Goal: Transaction & Acquisition: Register for event/course

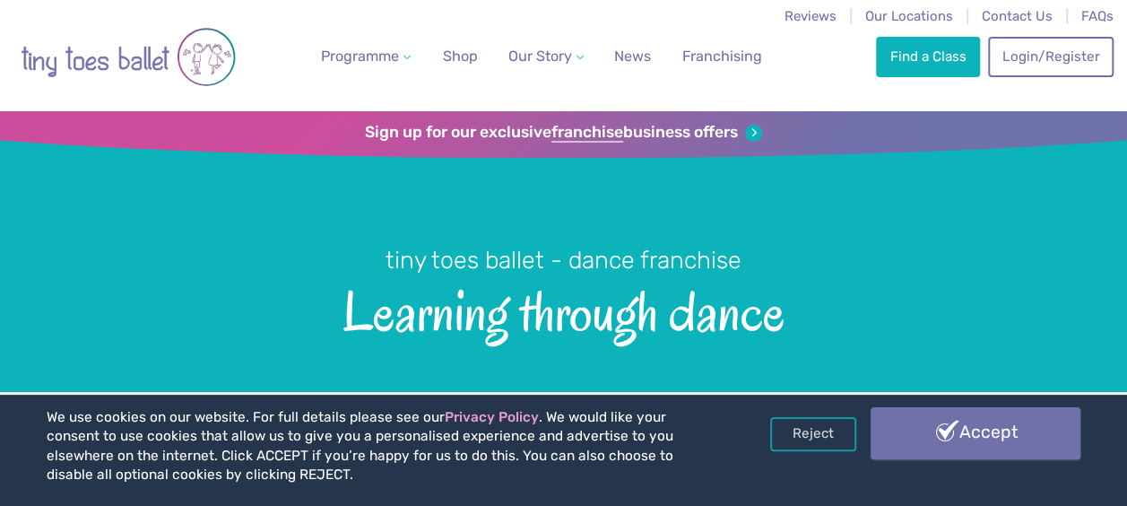
click at [953, 440] on link "Accept" at bounding box center [976, 433] width 210 height 52
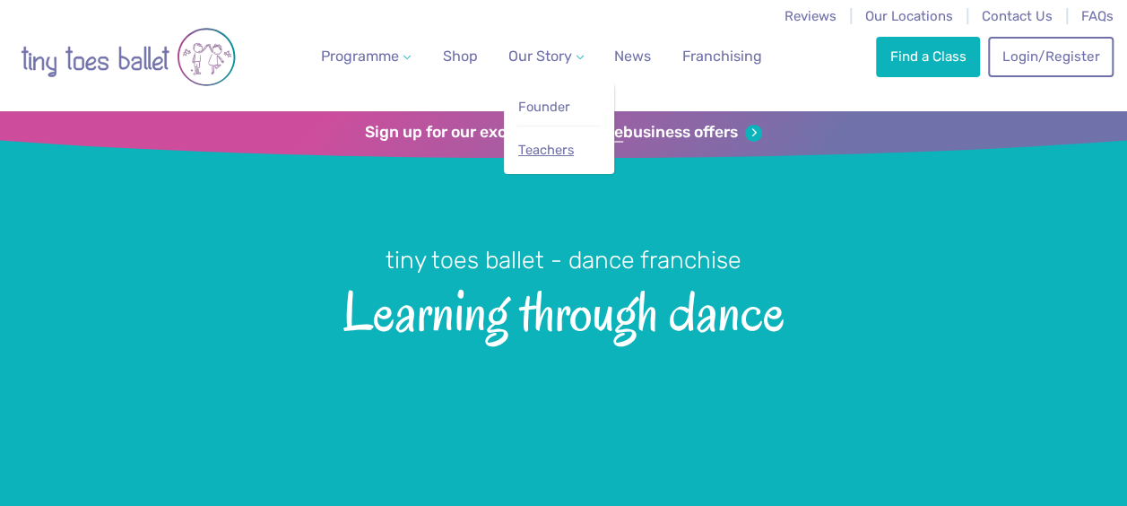
click at [561, 140] on link "Teachers" at bounding box center [559, 150] width 84 height 33
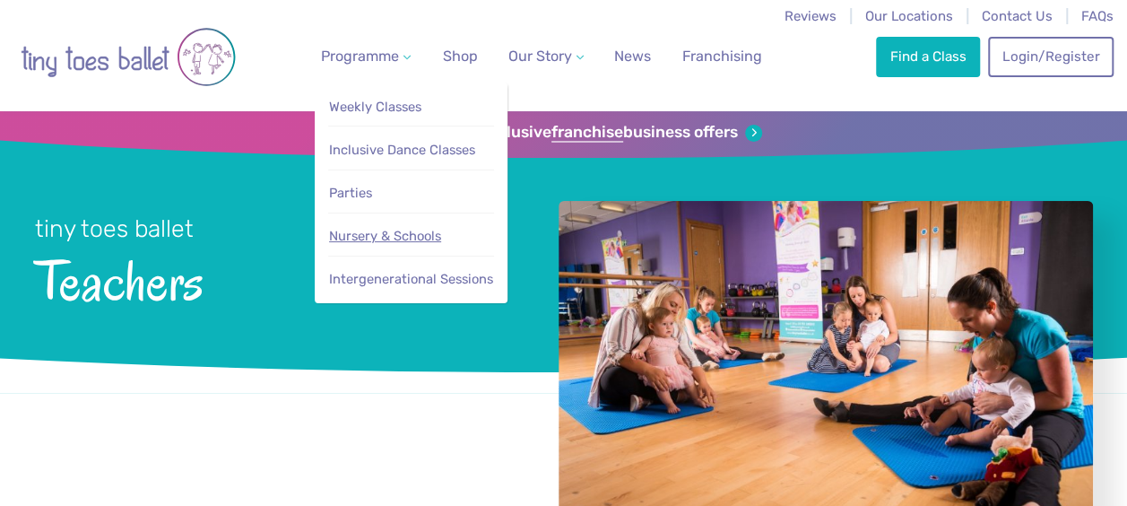
click at [382, 237] on span "Nursery & Schools" at bounding box center [385, 236] width 112 height 16
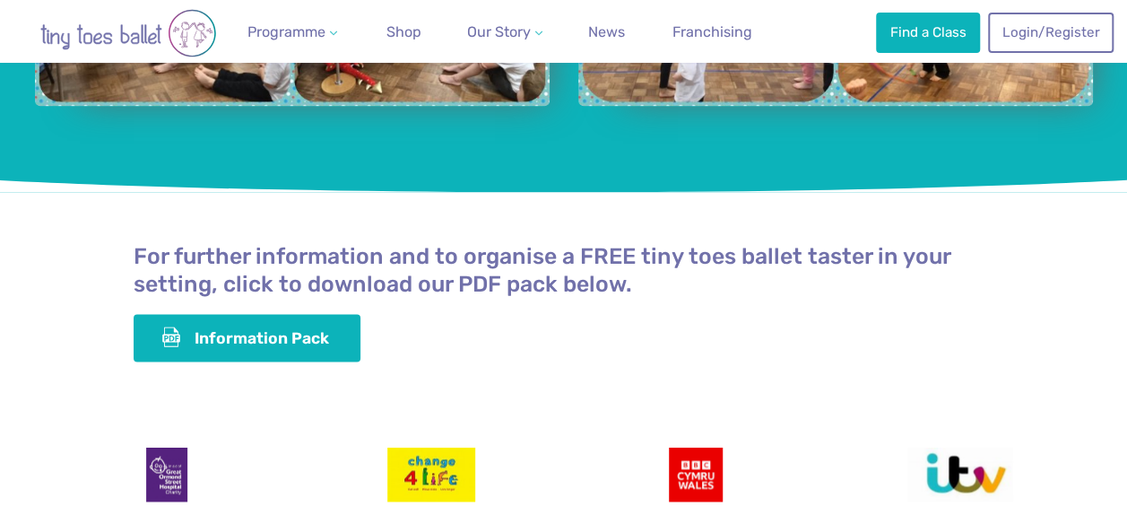
scroll to position [4598, 0]
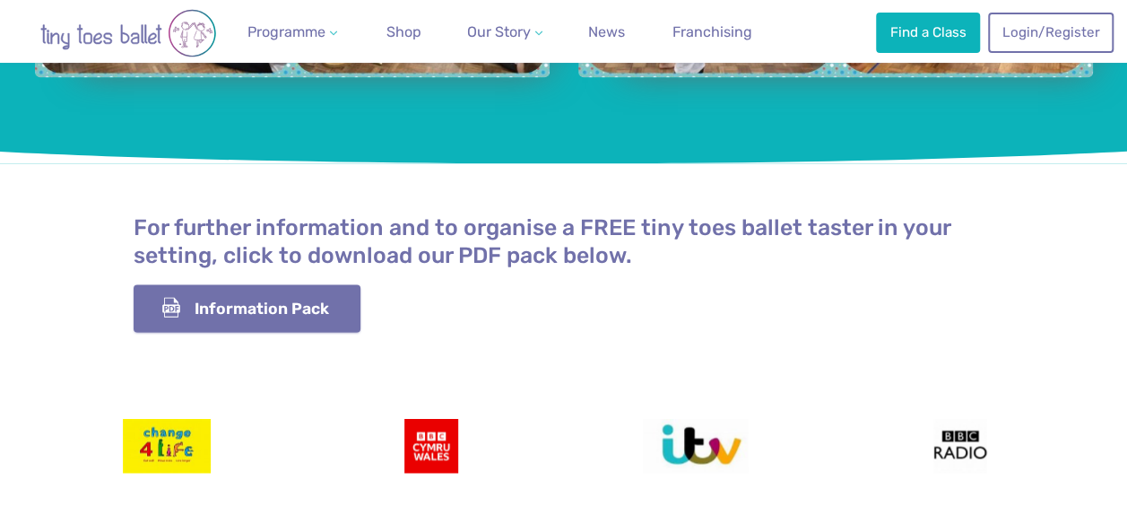
click at [234, 284] on link "Information Pack" at bounding box center [248, 308] width 228 height 48
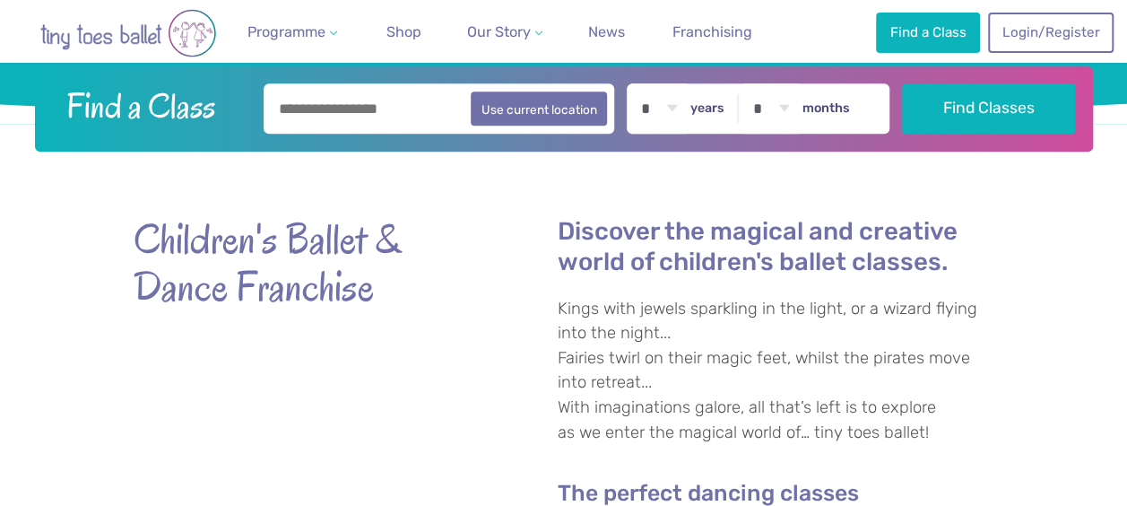
scroll to position [124, 0]
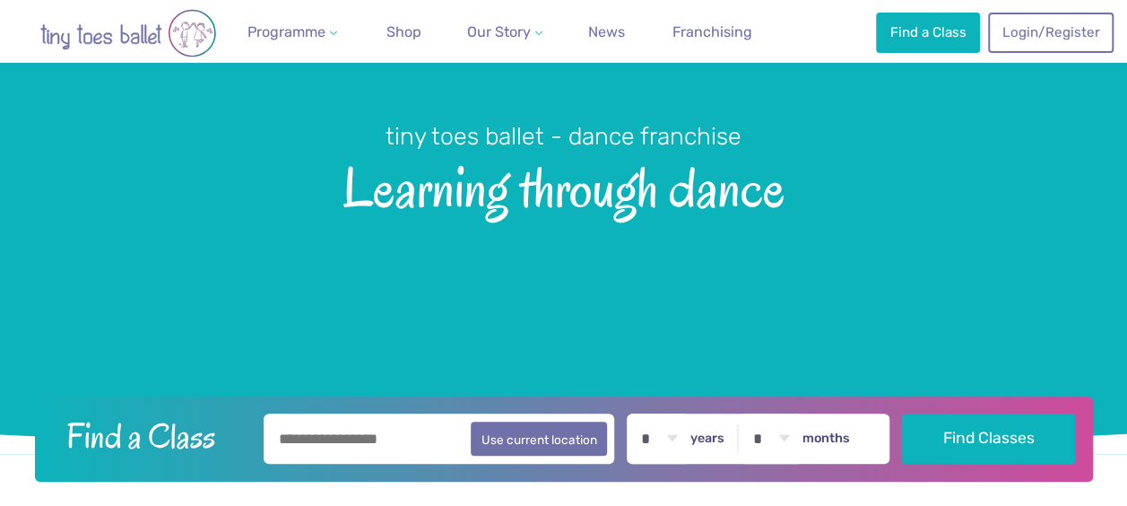
click at [345, 433] on input "text" at bounding box center [440, 438] width 352 height 50
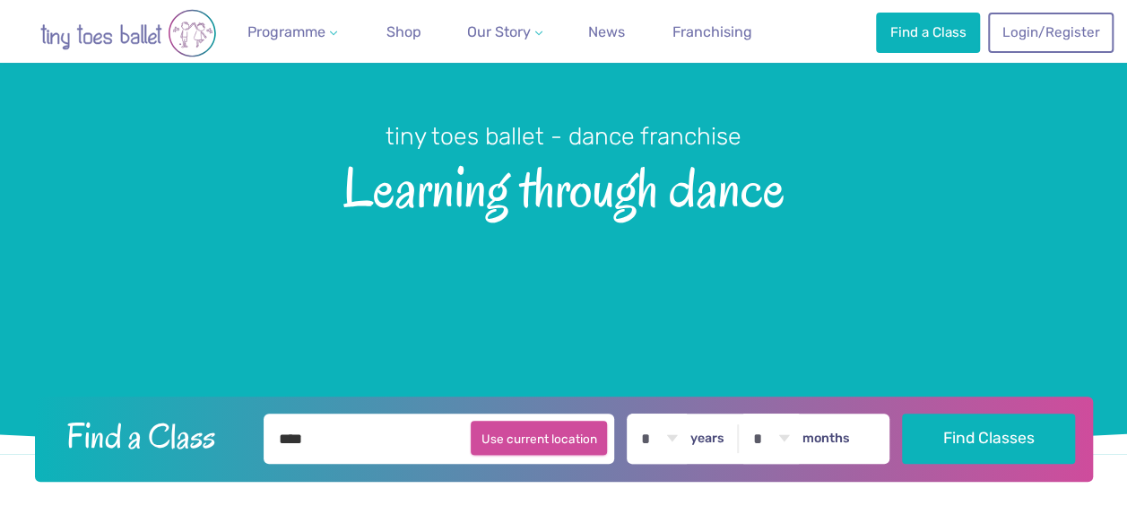
click at [518, 441] on button "Use current location" at bounding box center [539, 438] width 137 height 34
type input "**********"
click at [567, 434] on button "Use current location" at bounding box center [539, 438] width 137 height 34
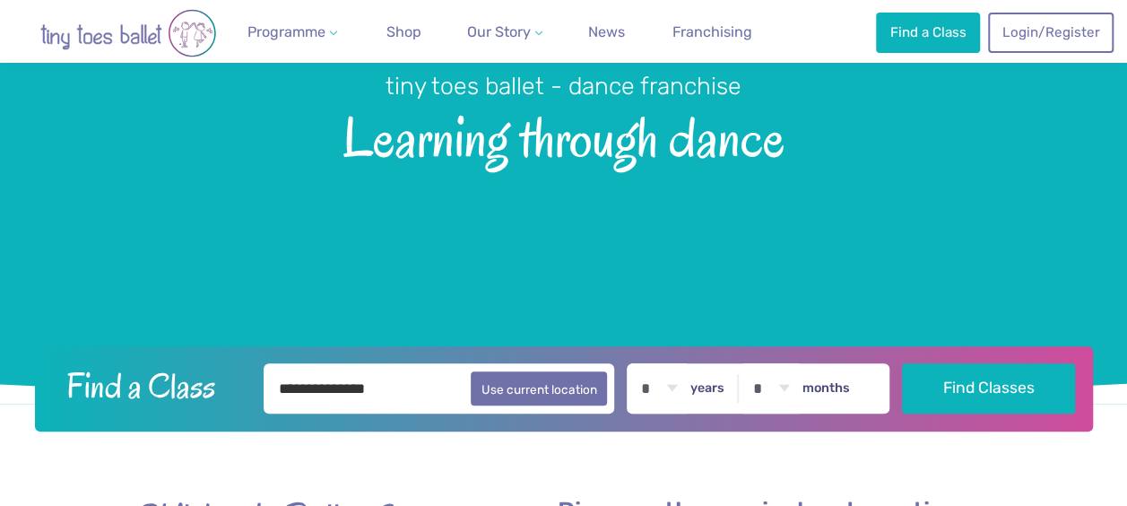
scroll to position [180, 0]
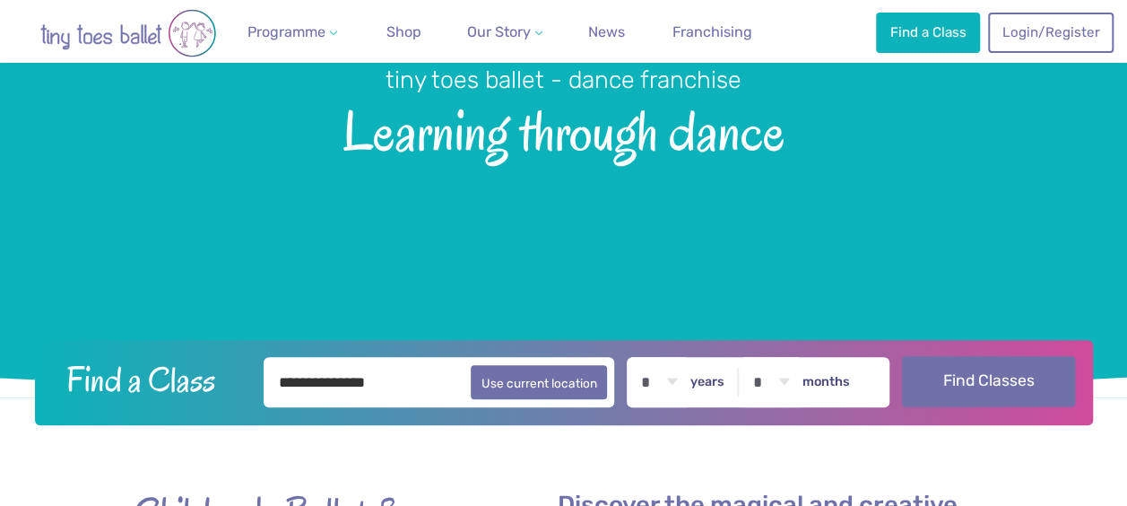
click at [954, 380] on button "Find Classes" at bounding box center [988, 381] width 173 height 50
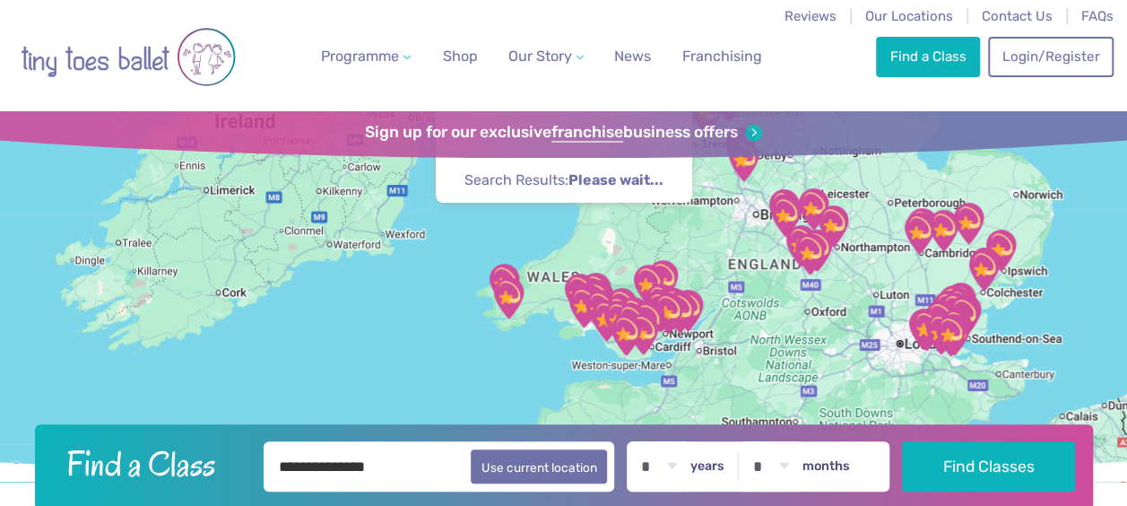
drag, startPoint x: 545, startPoint y: 413, endPoint x: 633, endPoint y: 251, distance: 183.8
click at [633, 251] on div at bounding box center [563, 296] width 1127 height 370
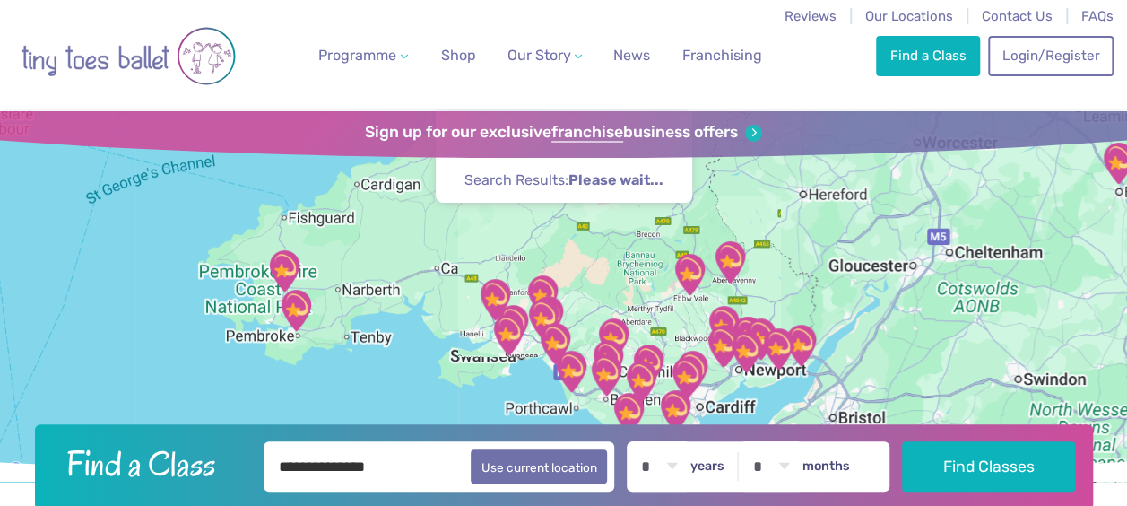
scroll to position [3, 0]
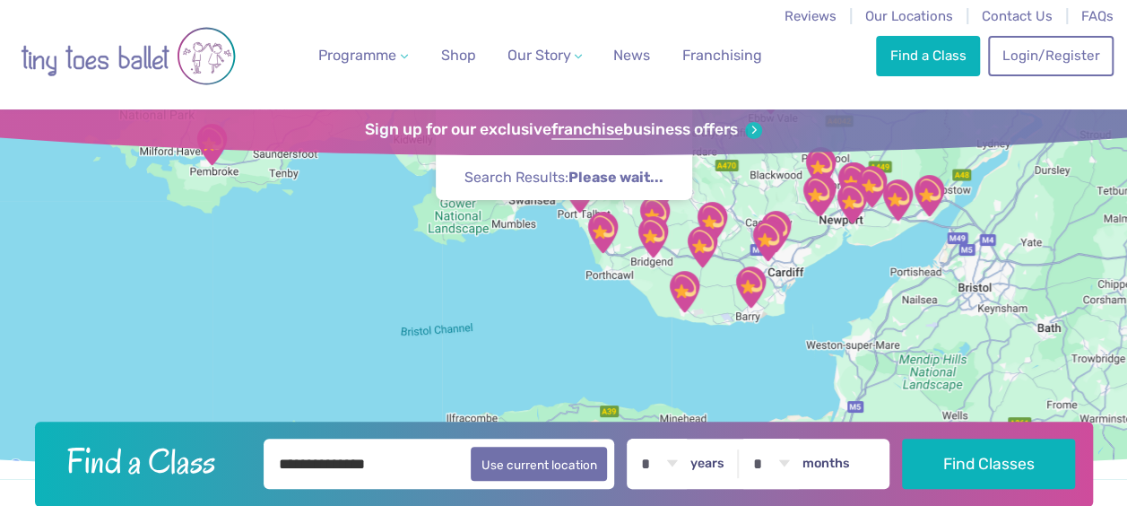
drag, startPoint x: 628, startPoint y: 368, endPoint x: 688, endPoint y: 156, distance: 220.0
click at [688, 156] on div "Find a Class ← Move left → Move right ↑ Move up ↓ Move down + Zoom in - Zoom ou…" at bounding box center [563, 294] width 1127 height 370
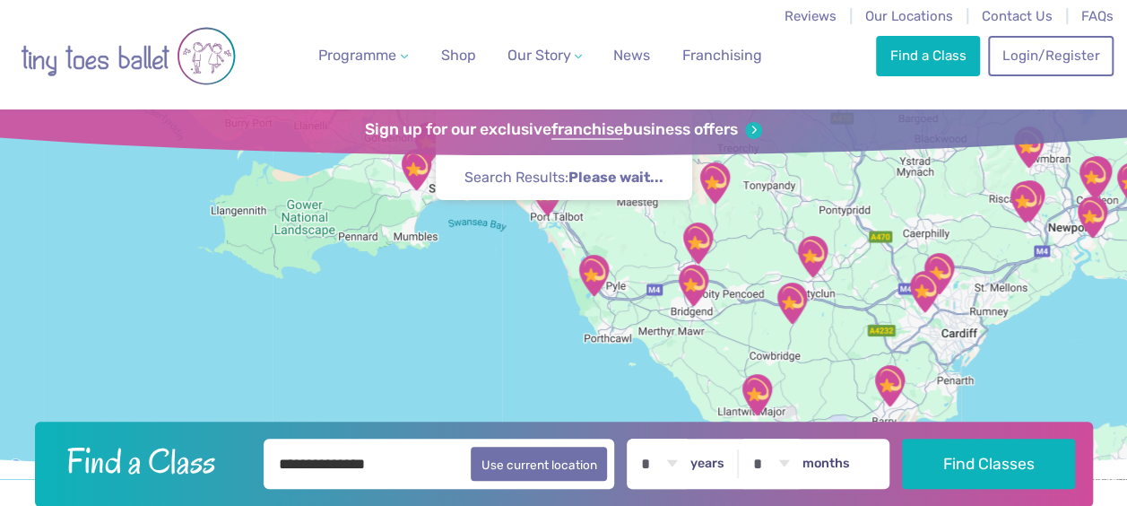
drag, startPoint x: 579, startPoint y: 229, endPoint x: 646, endPoint y: 298, distance: 95.8
click at [646, 298] on div at bounding box center [563, 294] width 1127 height 370
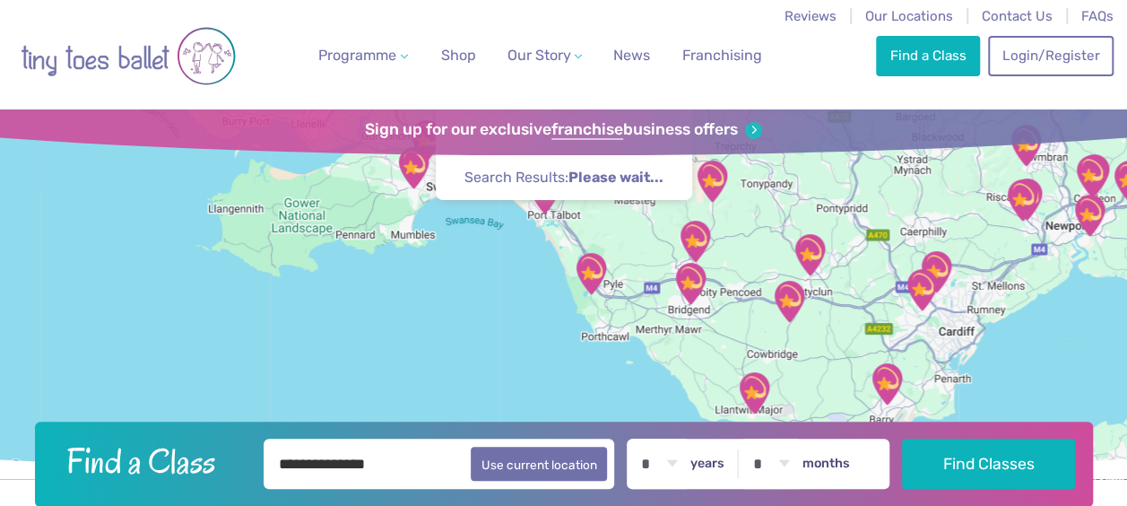
click at [692, 276] on img "St. John Training Centre" at bounding box center [690, 283] width 45 height 45
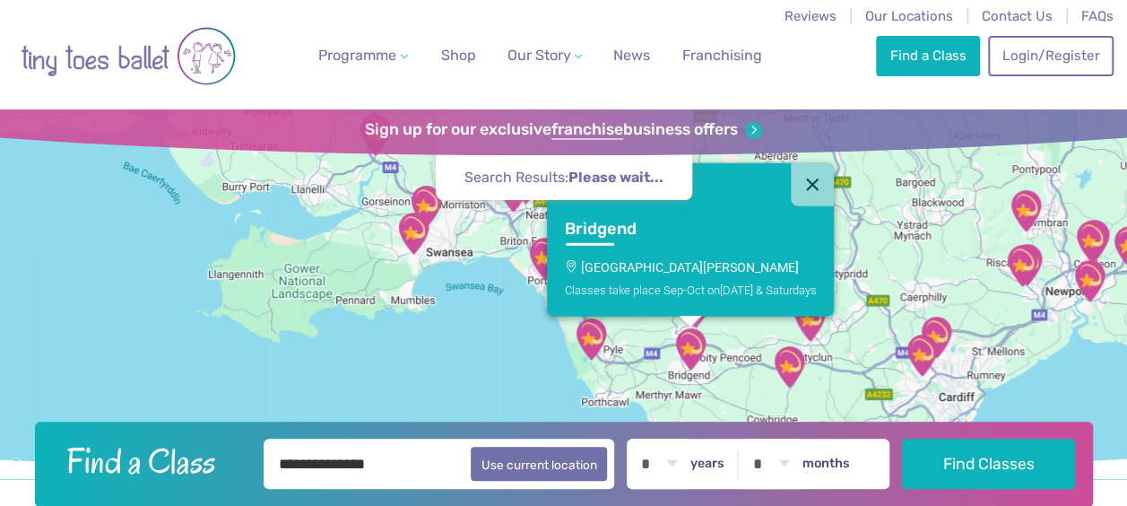
click at [692, 276] on link "Bridgend St. John Training Centre Classes take place Sep-Oct on Thursday & Satu…" at bounding box center [690, 260] width 287 height 110
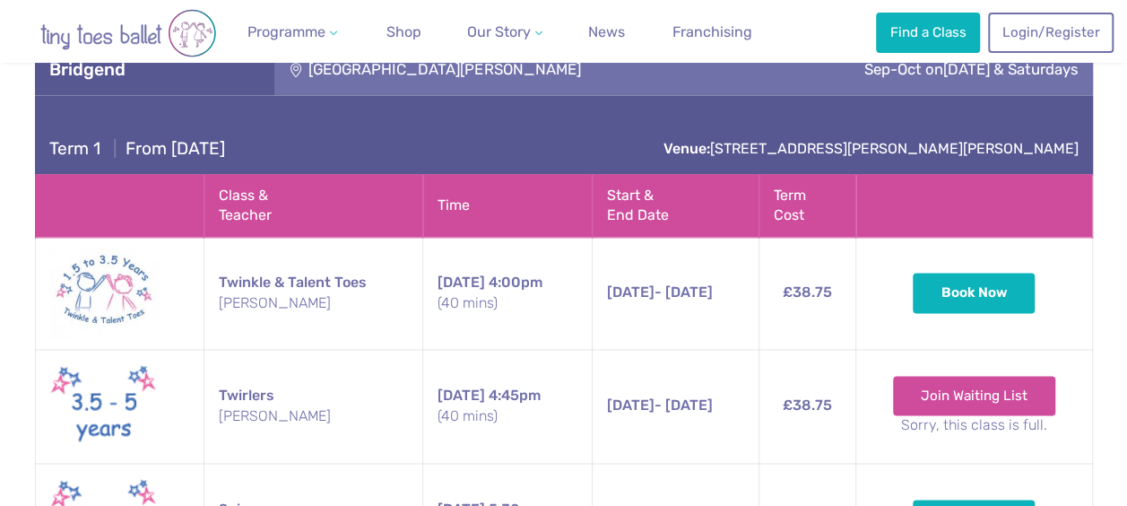
scroll to position [1136, 0]
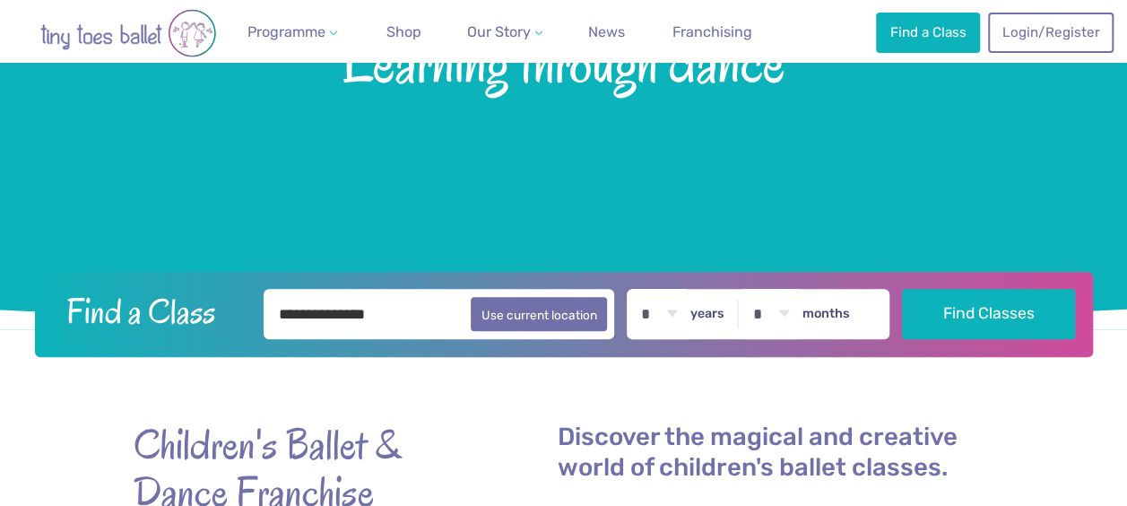
scroll to position [274, 0]
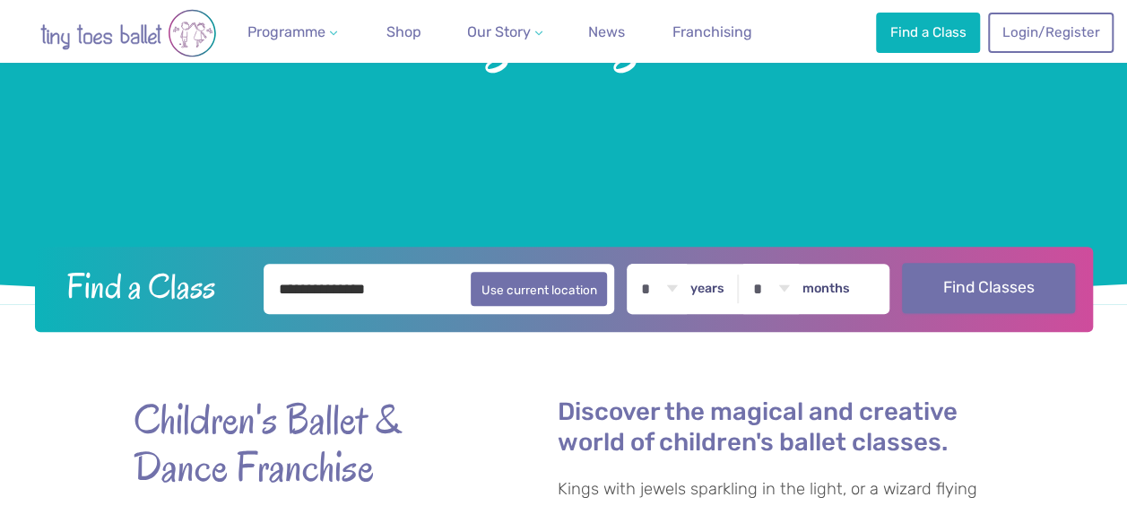
click at [996, 281] on button "Find Classes" at bounding box center [988, 288] width 173 height 50
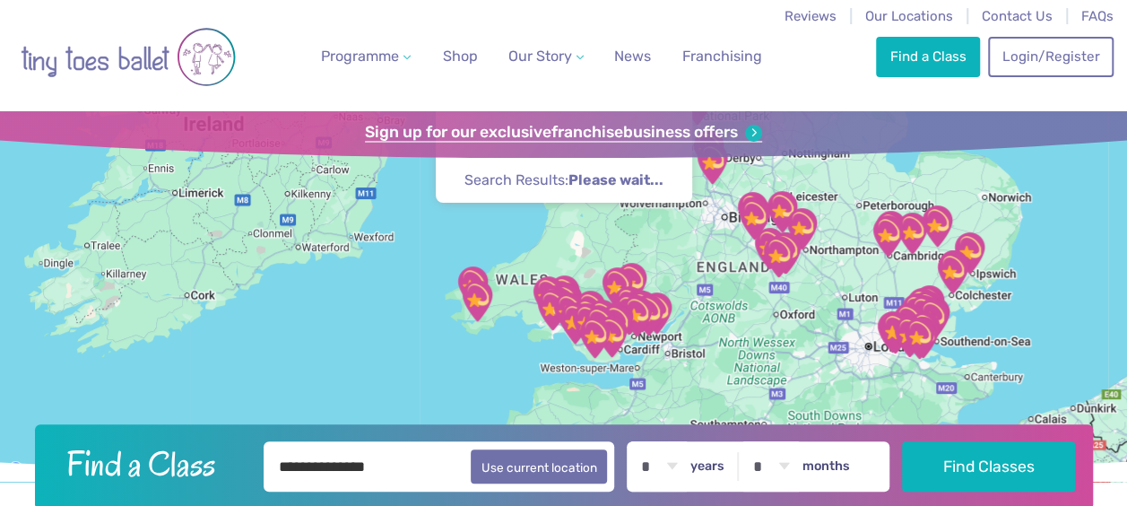
drag, startPoint x: 502, startPoint y: 314, endPoint x: 565, endPoint y: 139, distance: 185.8
click at [565, 139] on div "Find a Class ← Move left → Move right ↑ Move up ↓ Move down + Zoom in - Zoom ou…" at bounding box center [563, 296] width 1127 height 370
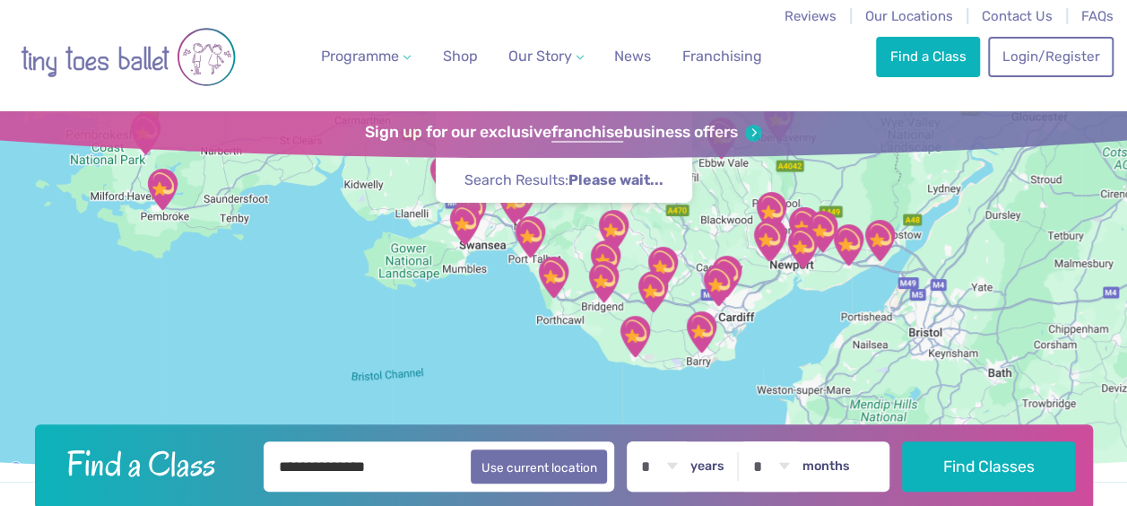
drag, startPoint x: 572, startPoint y: 329, endPoint x: 572, endPoint y: 186, distance: 143.5
click at [572, 186] on div "Find a Class ← Move left → Move right ↑ Move up ↓ Move down + Zoom in - Zoom ou…" at bounding box center [563, 296] width 1127 height 370
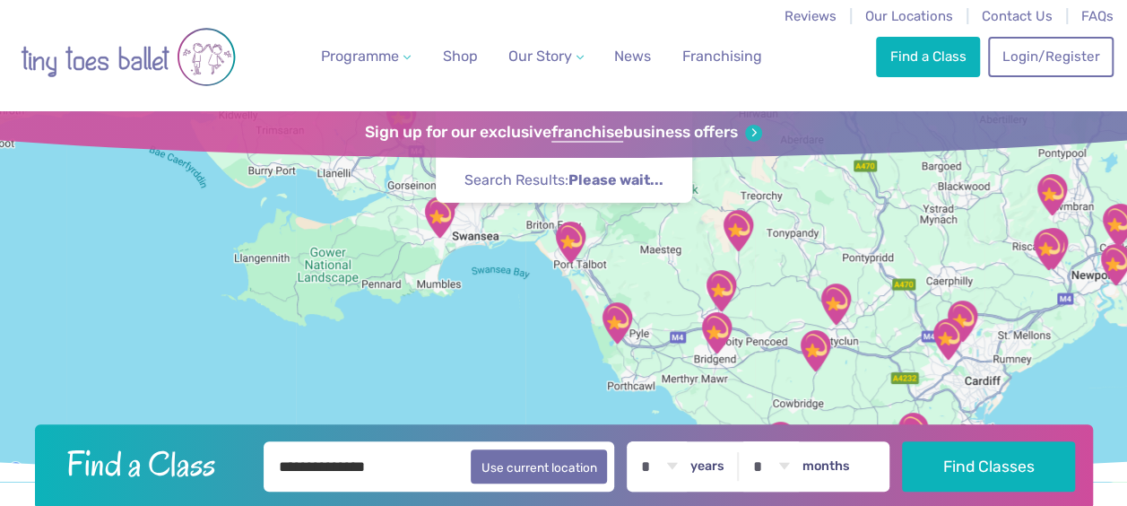
drag, startPoint x: 556, startPoint y: 237, endPoint x: 635, endPoint y: 291, distance: 95.5
click at [635, 291] on div at bounding box center [563, 296] width 1127 height 370
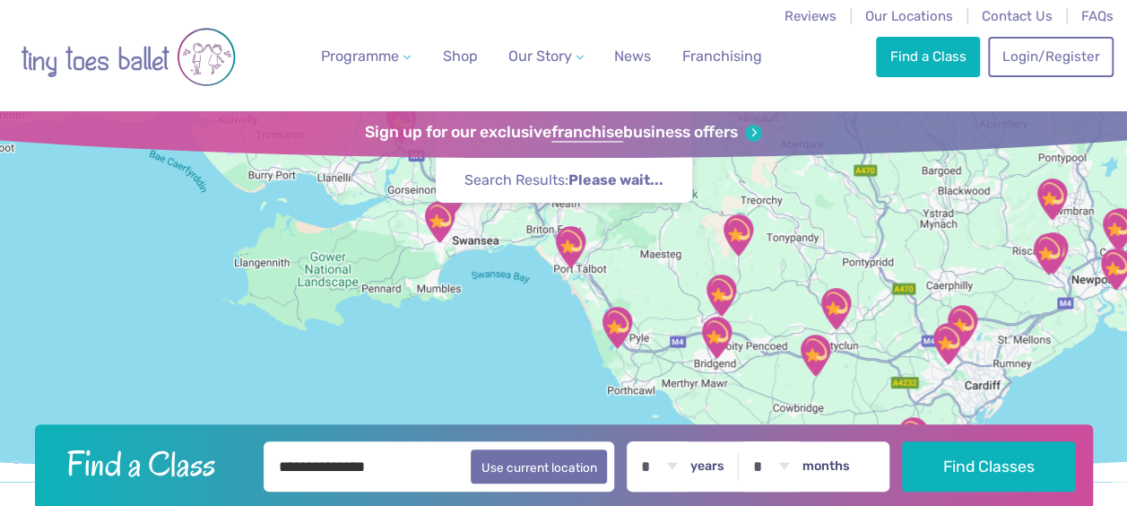
click at [622, 318] on img "Kenfig National Nature Reserve" at bounding box center [617, 327] width 45 height 45
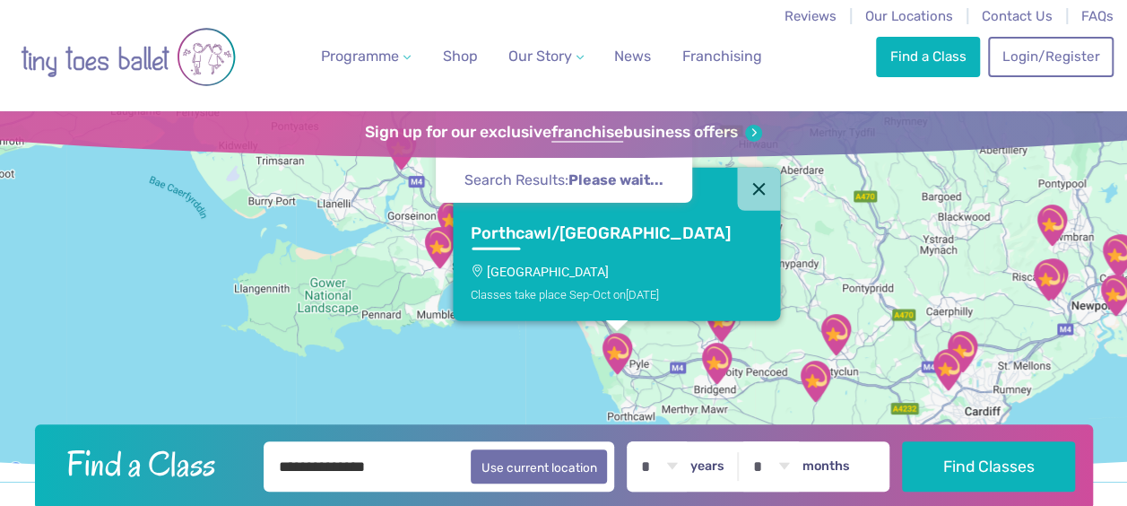
click at [571, 233] on h3 "Porthcawl/Cornelly" at bounding box center [600, 233] width 260 height 21
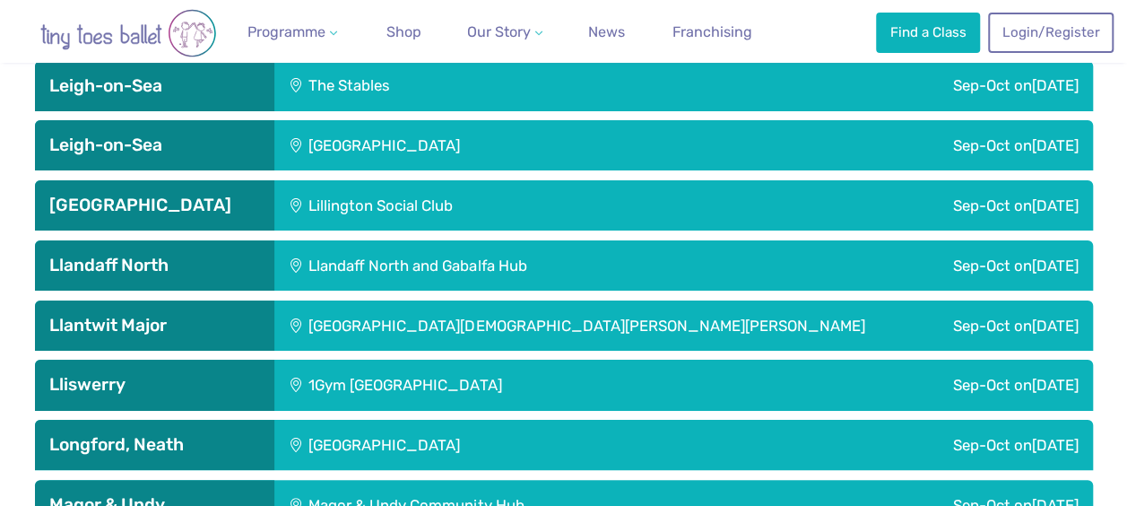
scroll to position [3345, 0]
